Goal: Task Accomplishment & Management: Manage account settings

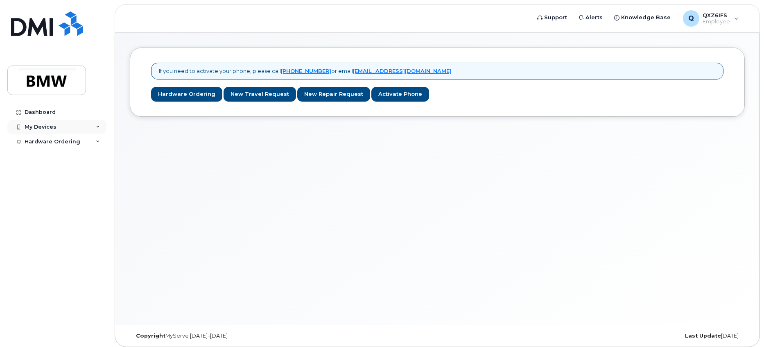
click at [101, 128] on div "My Devices" at bounding box center [56, 127] width 99 height 15
click at [50, 144] on div "Add Device" at bounding box center [44, 141] width 32 height 7
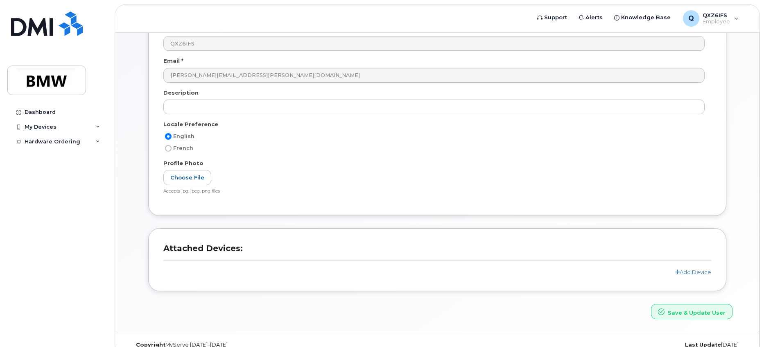
scroll to position [104, 0]
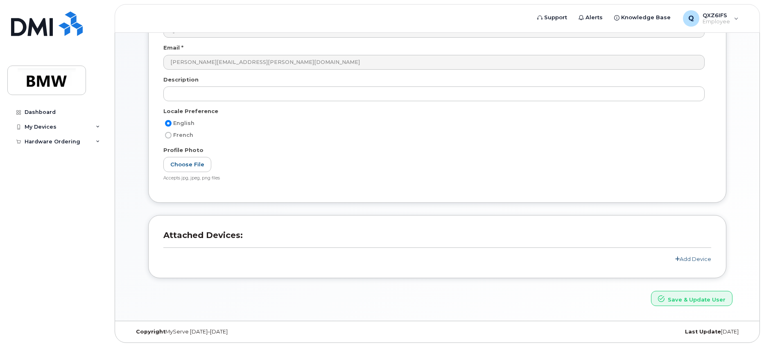
click at [693, 261] on link "Add Device" at bounding box center [693, 258] width 36 height 7
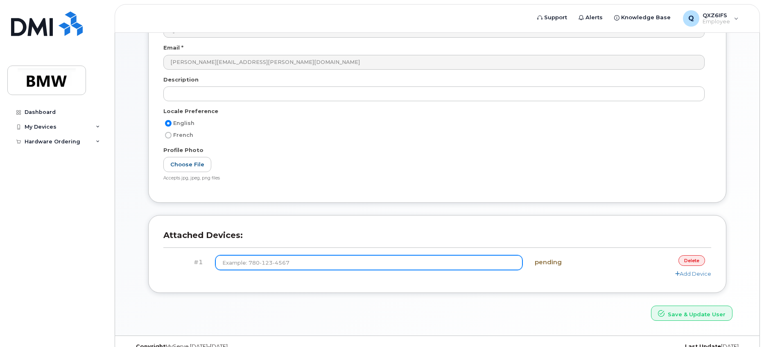
click at [273, 263] on input at bounding box center [368, 262] width 307 height 15
type input "(864) 325-1755"
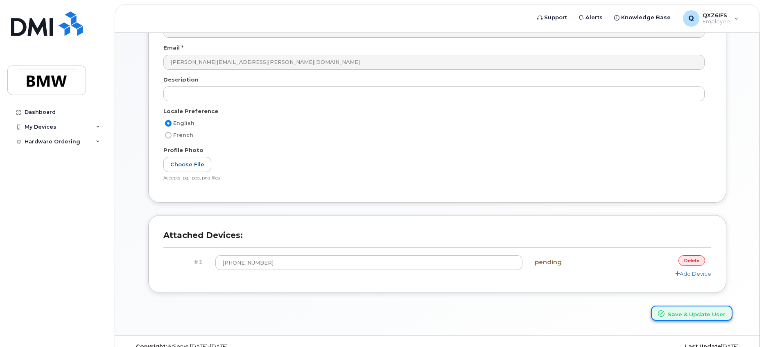
click at [709, 312] on button "Save & Update User" at bounding box center [691, 312] width 81 height 15
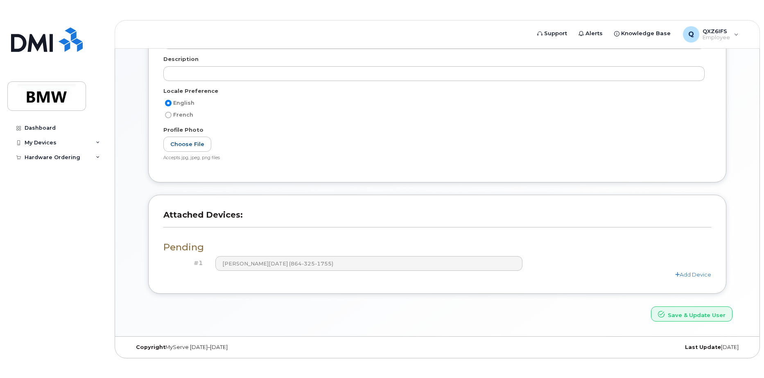
scroll to position [143, 0]
